Goal: Information Seeking & Learning: Learn about a topic

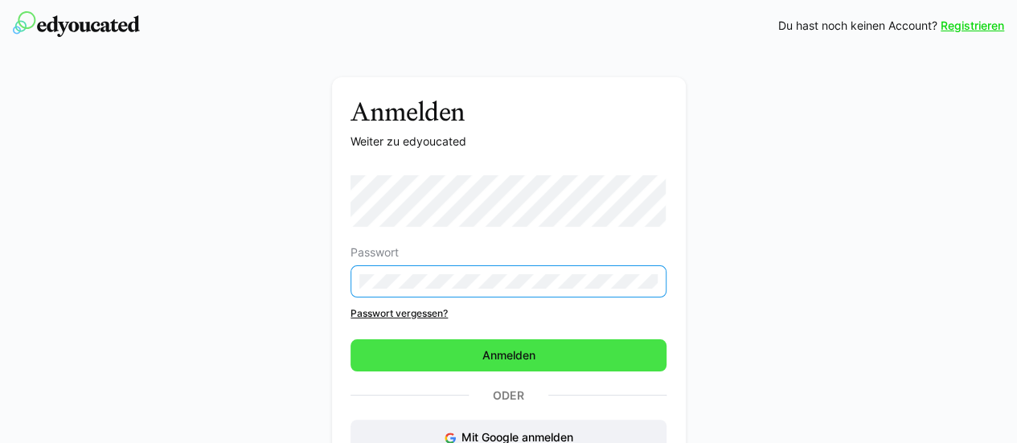
click at [466, 360] on span "Anmelden" at bounding box center [509, 355] width 316 height 32
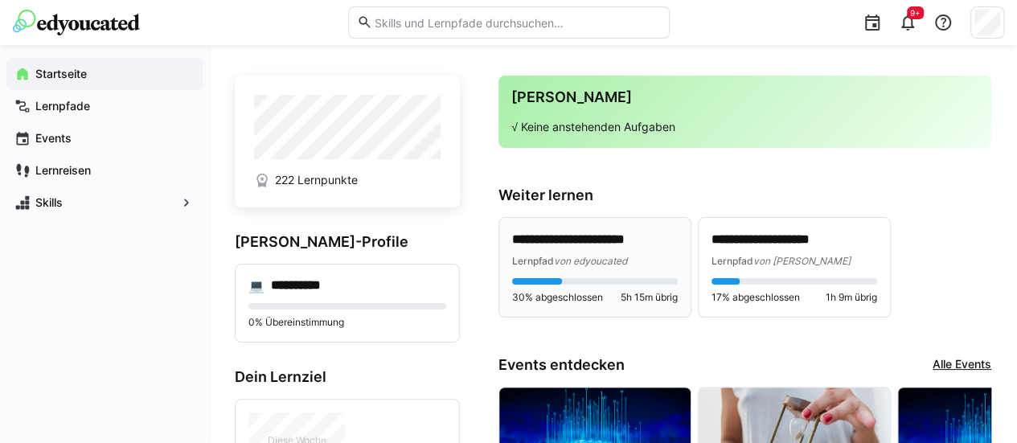
click at [598, 244] on p "**********" at bounding box center [595, 240] width 166 height 18
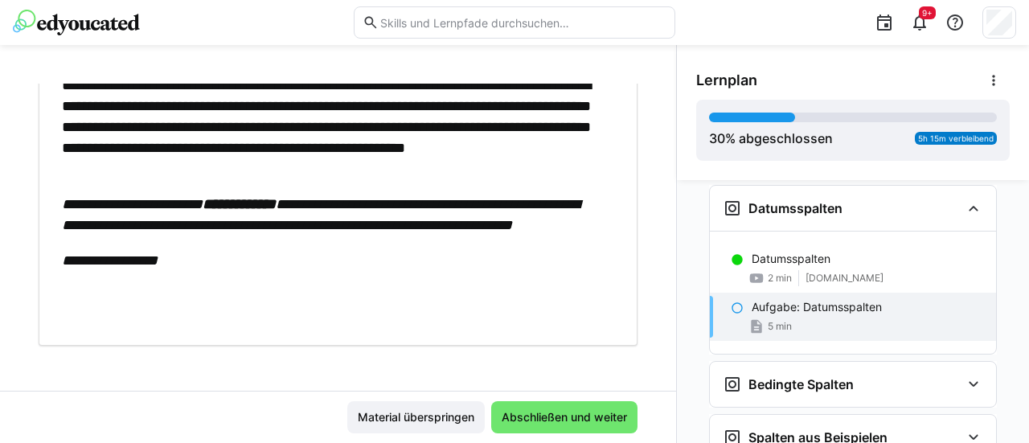
scroll to position [80, 0]
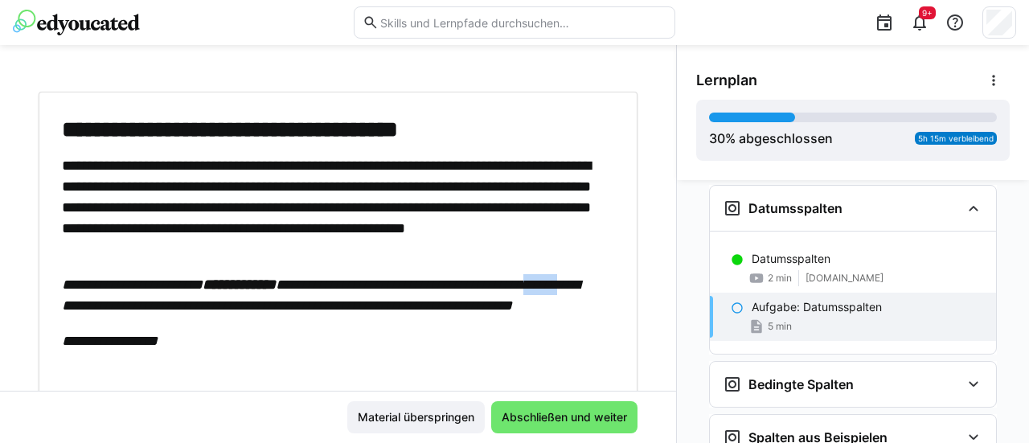
drag, startPoint x: 154, startPoint y: 301, endPoint x: 199, endPoint y: 298, distance: 45.9
click at [199, 298] on em "**********" at bounding box center [321, 294] width 518 height 35
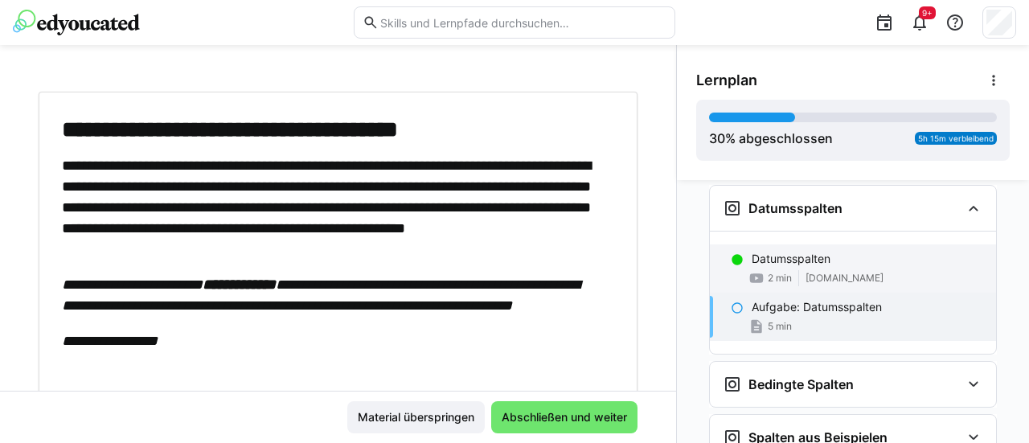
click at [752, 257] on p "Datumsspalten" at bounding box center [791, 259] width 79 height 16
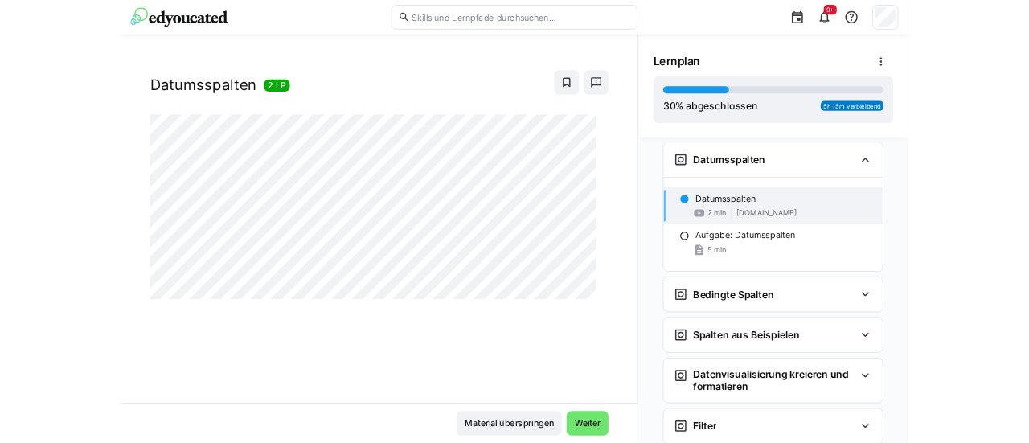
scroll to position [72, 0]
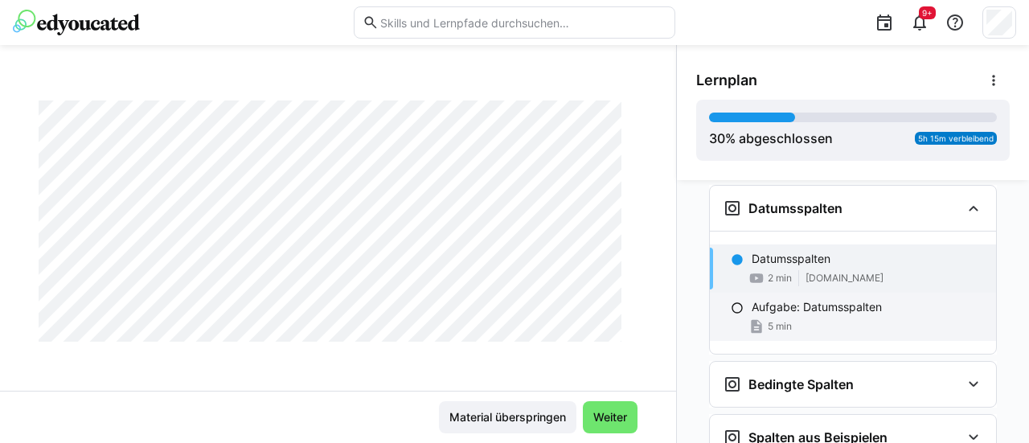
click at [777, 320] on span "5 min" at bounding box center [780, 326] width 24 height 13
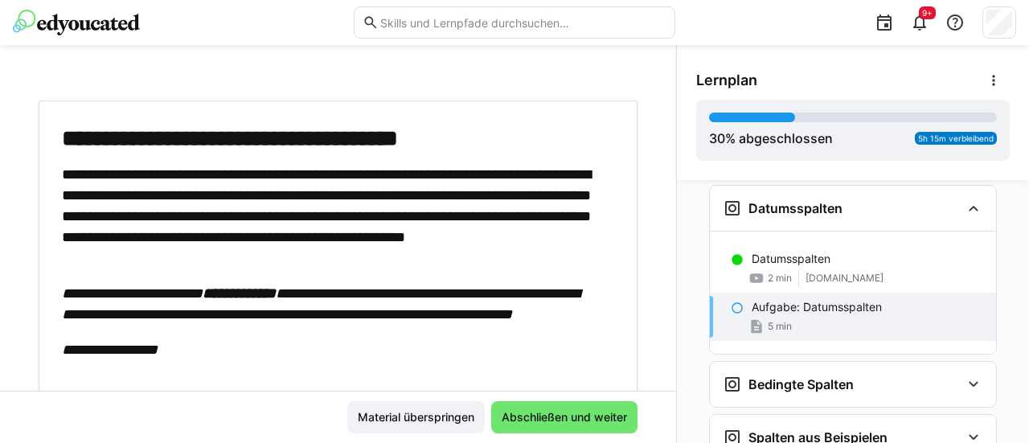
scroll to position [80, 0]
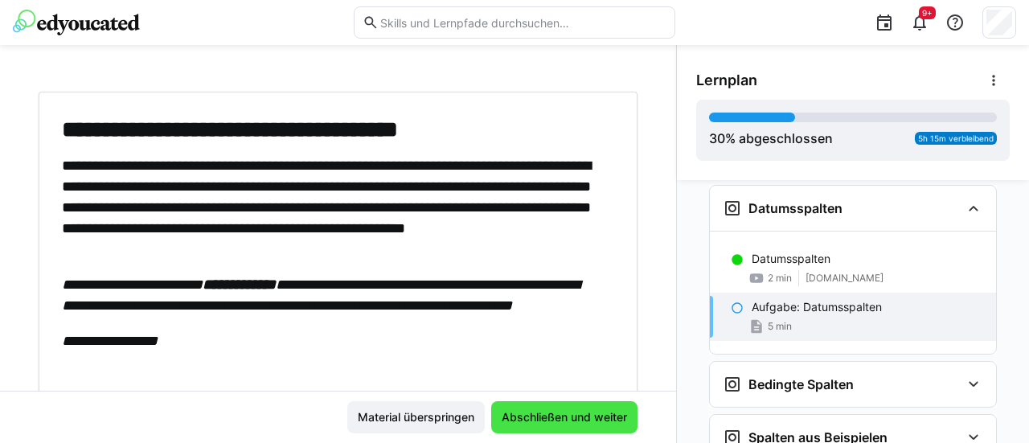
click at [521, 418] on span "Abschließen und weiter" at bounding box center [564, 417] width 130 height 16
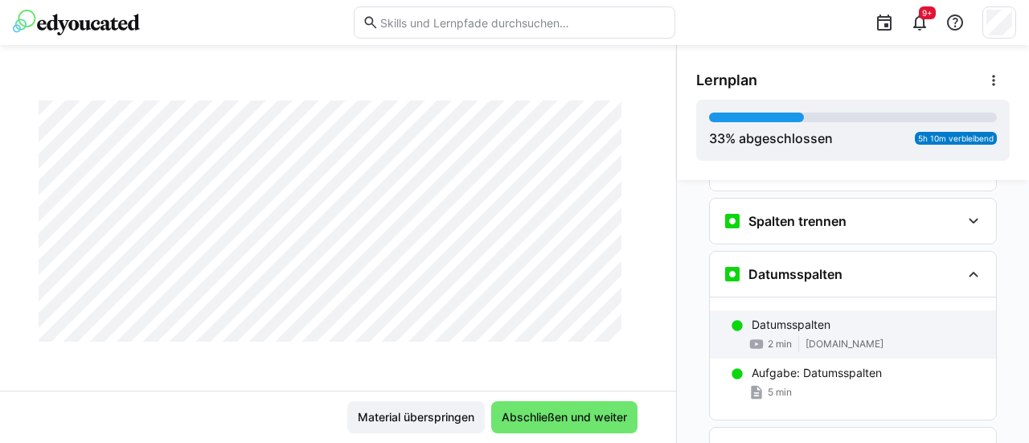
scroll to position [526, 0]
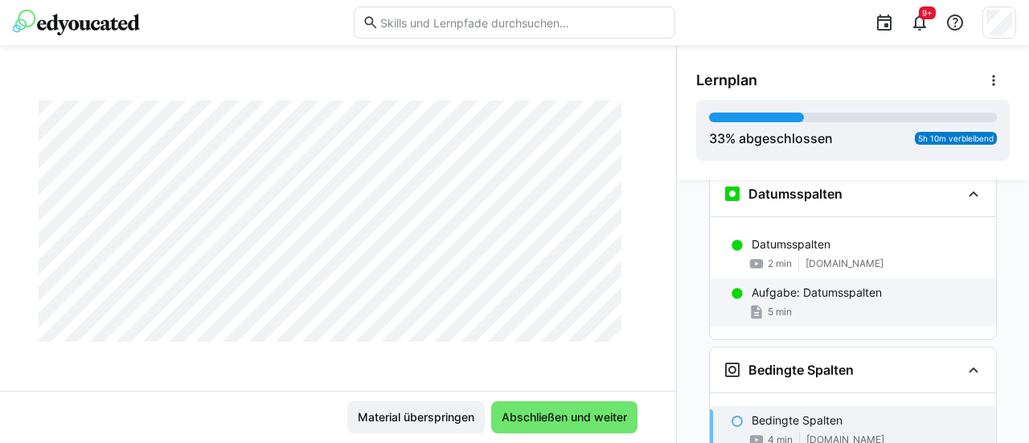
click at [773, 314] on div "5 min" at bounding box center [769, 312] width 43 height 16
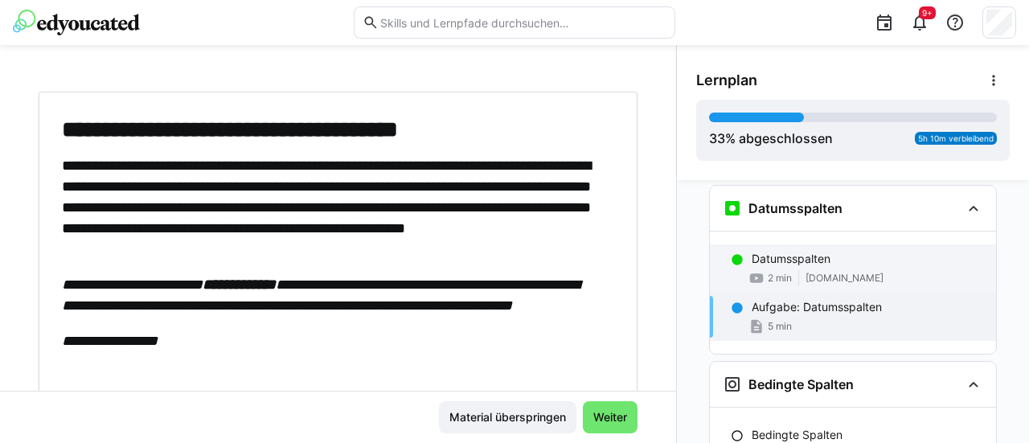
click at [822, 272] on span "[DOMAIN_NAME]" at bounding box center [845, 278] width 78 height 13
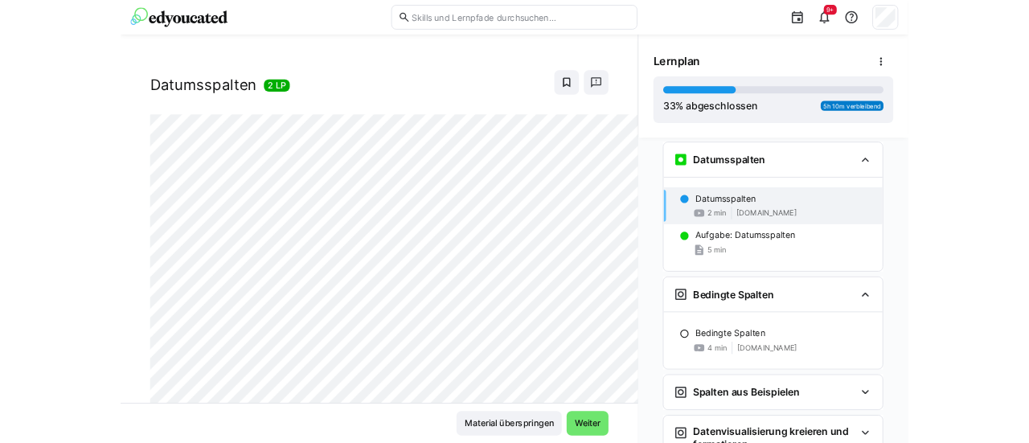
scroll to position [72, 0]
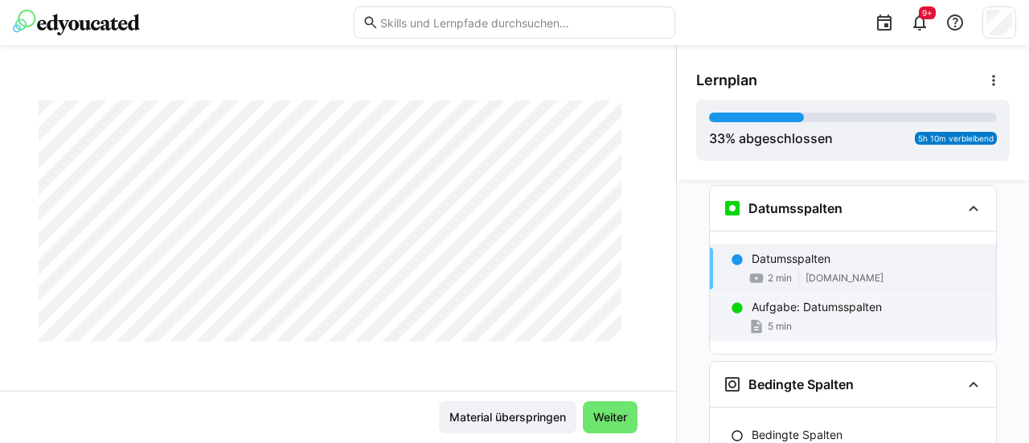
click at [831, 312] on div "Aufgabe: Datumsspalten 5 min" at bounding box center [853, 317] width 286 height 48
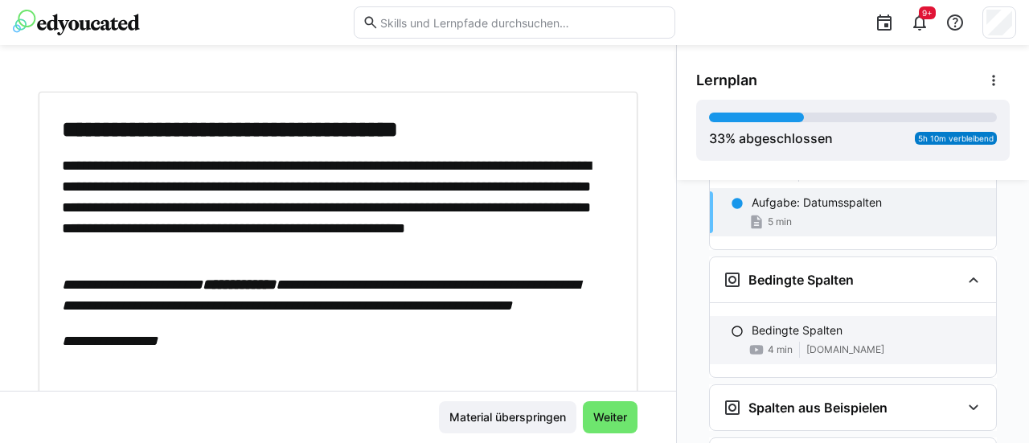
scroll to position [592, 0]
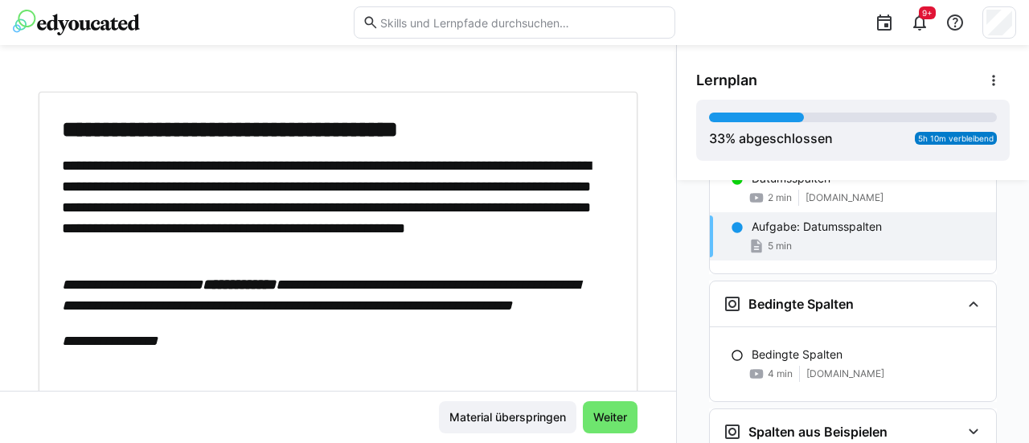
click at [746, 230] on div "Aufgabe: Datumsspalten 5 min" at bounding box center [853, 236] width 286 height 48
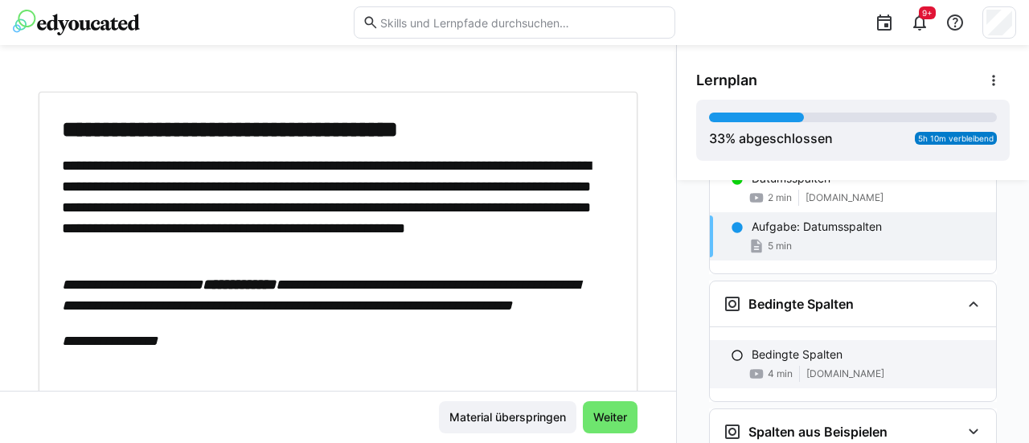
click at [770, 346] on p "Bedingte Spalten" at bounding box center [797, 354] width 91 height 16
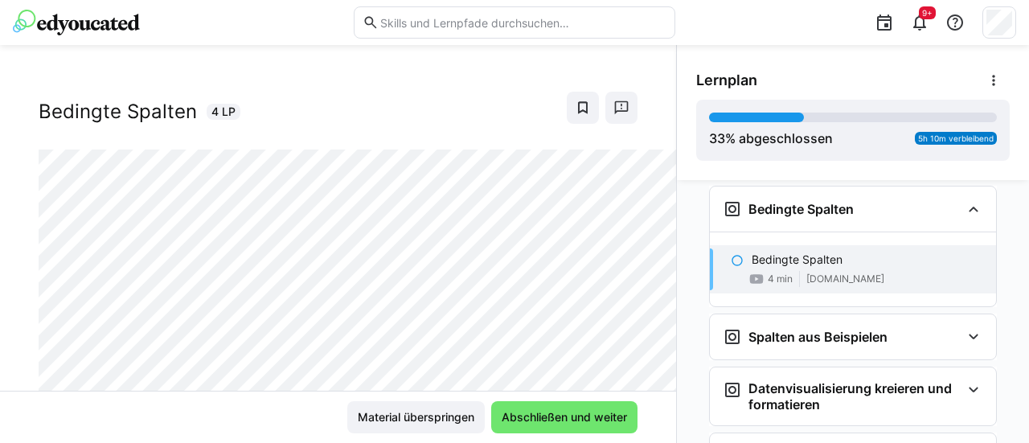
scroll to position [72, 0]
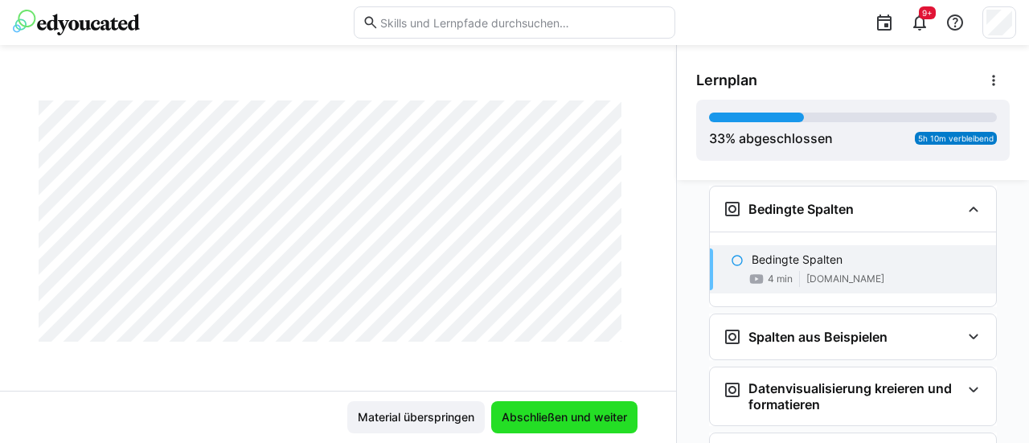
click at [613, 419] on span "Abschließen und weiter" at bounding box center [564, 417] width 130 height 16
